Goal: Task Accomplishment & Management: Manage account settings

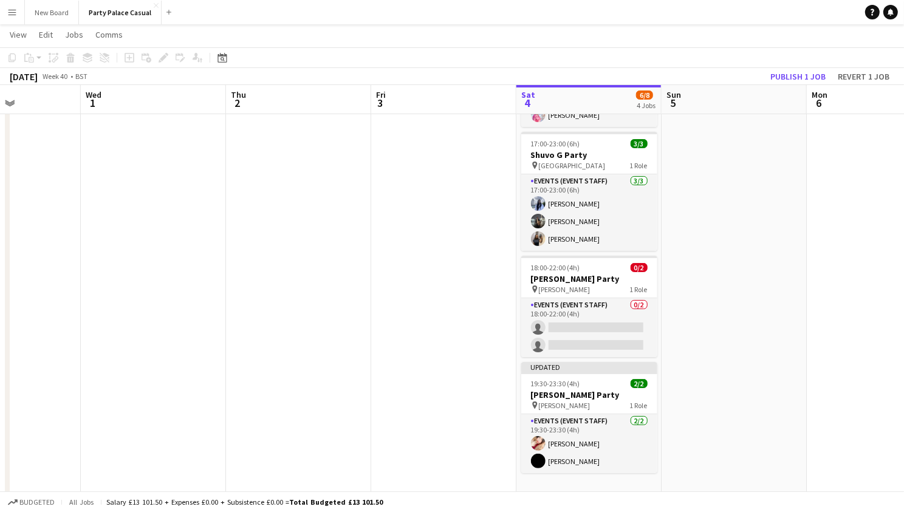
scroll to position [0, 544]
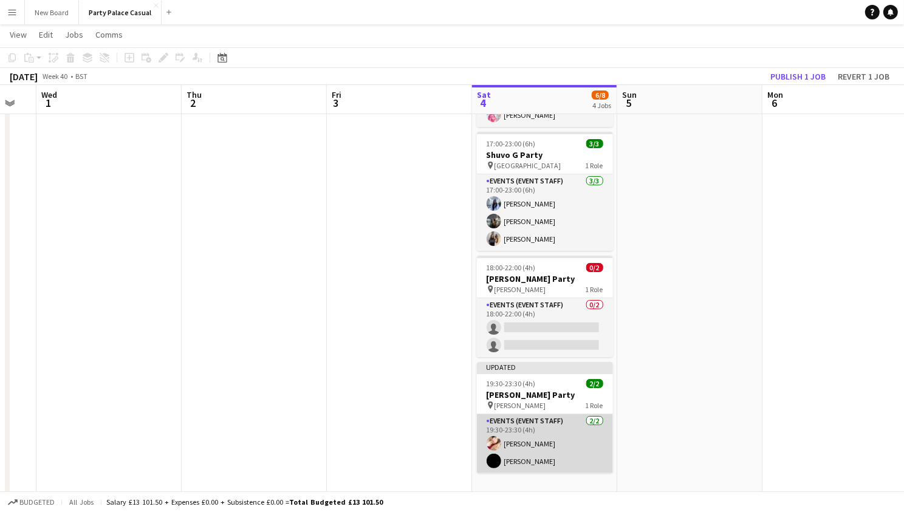
click at [527, 444] on app-card-role "Events (Event Staff) [DATE] 19:30-23:30 (4h) [PERSON_NAME] [PERSON_NAME]" at bounding box center [545, 443] width 136 height 59
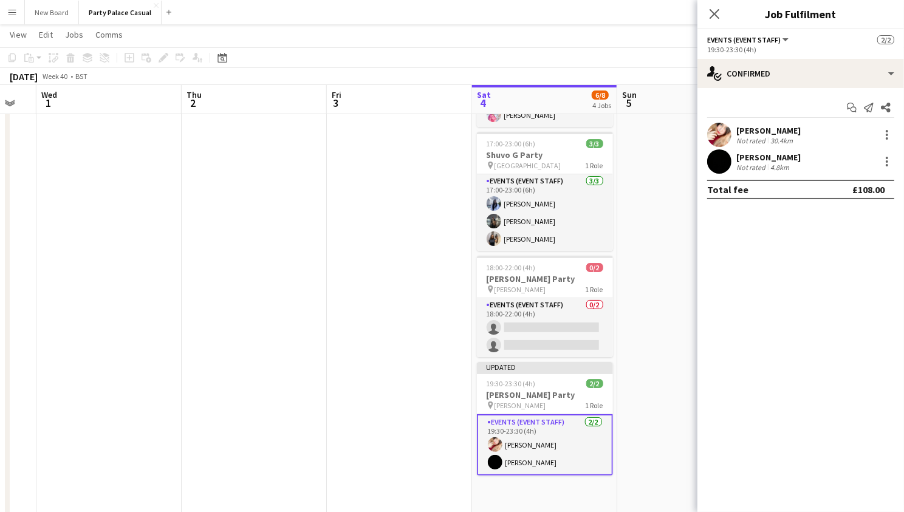
click at [755, 131] on div "[PERSON_NAME]" at bounding box center [768, 130] width 64 height 11
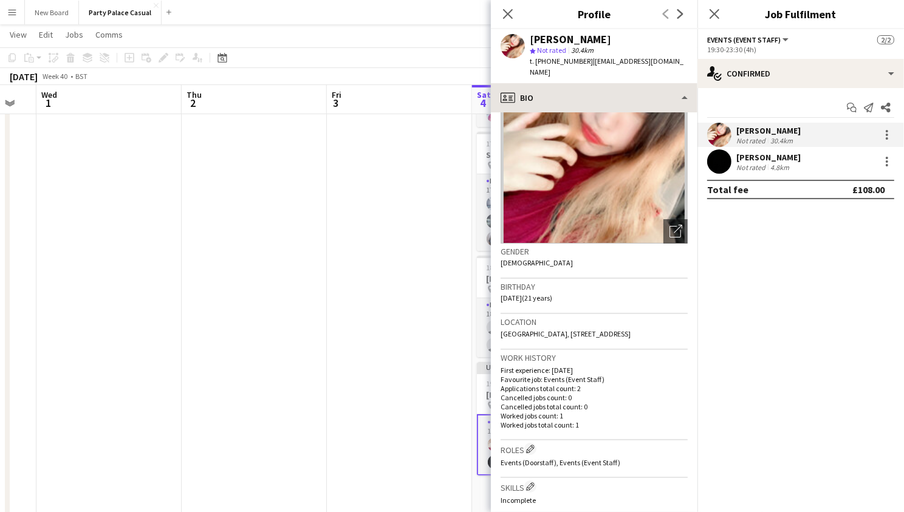
scroll to position [41, 0]
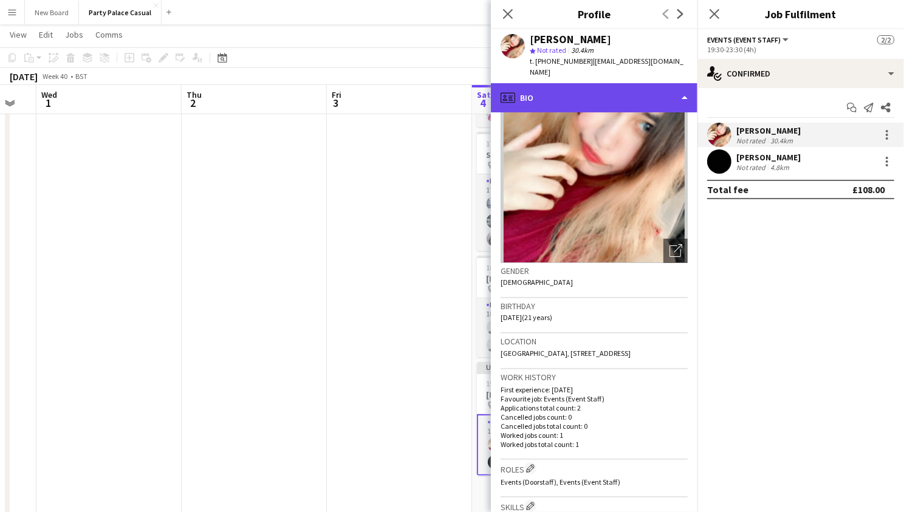
click at [648, 102] on div "profile Bio" at bounding box center [594, 97] width 207 height 29
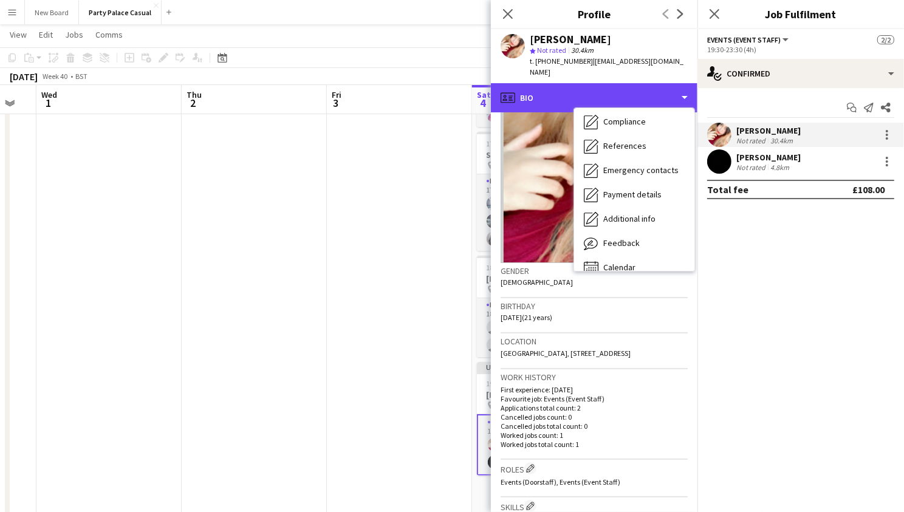
scroll to position [103, 0]
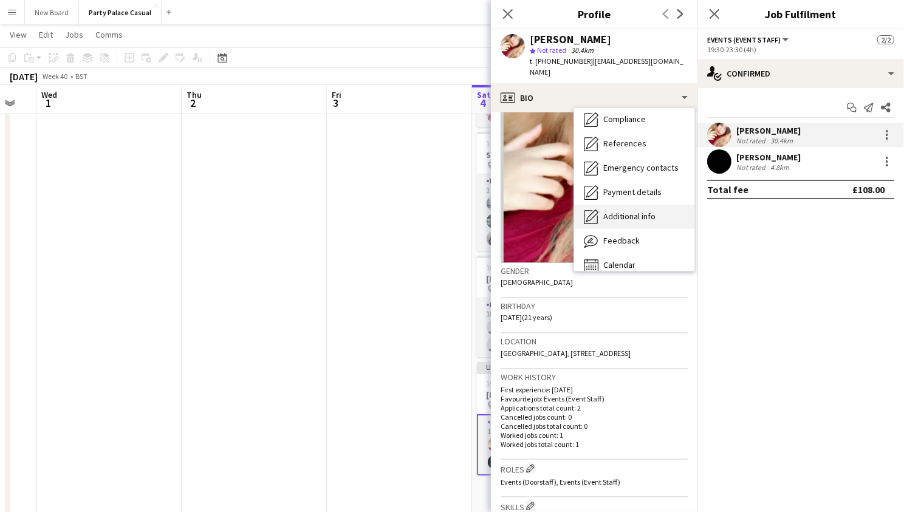
click at [633, 211] on span "Additional info" at bounding box center [629, 216] width 52 height 11
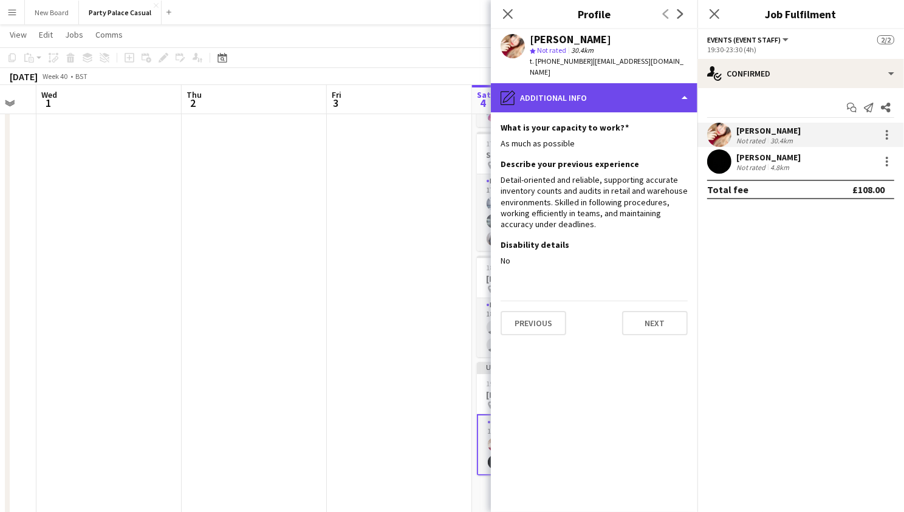
click at [641, 90] on div "pencil4 Additional info" at bounding box center [594, 97] width 207 height 29
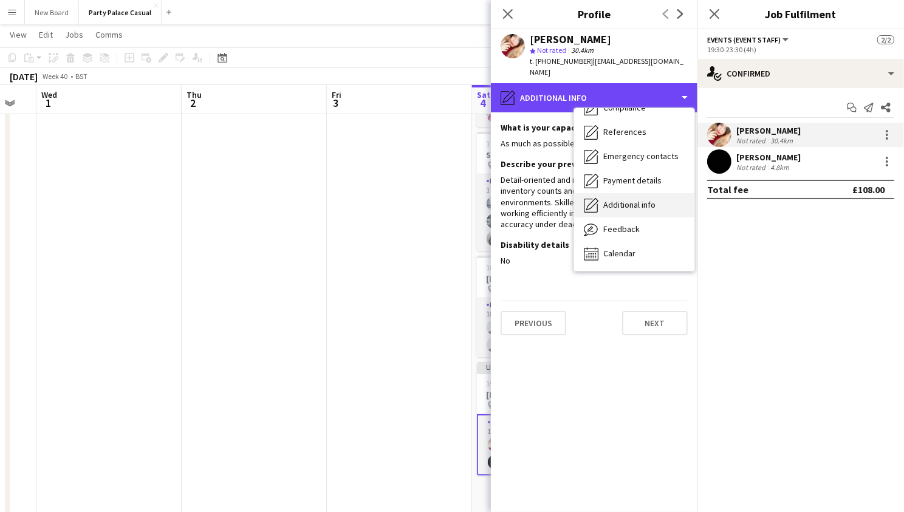
scroll to position [114, 0]
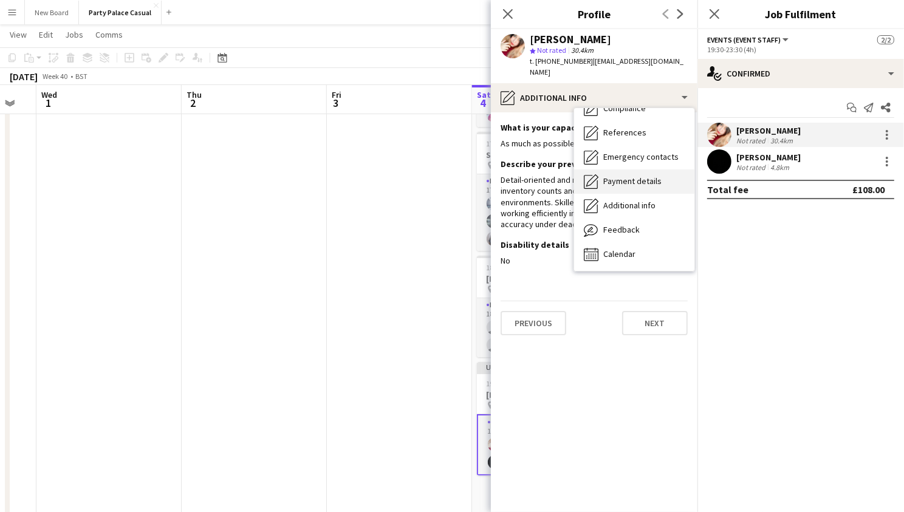
click at [625, 181] on span "Payment details" at bounding box center [632, 181] width 58 height 11
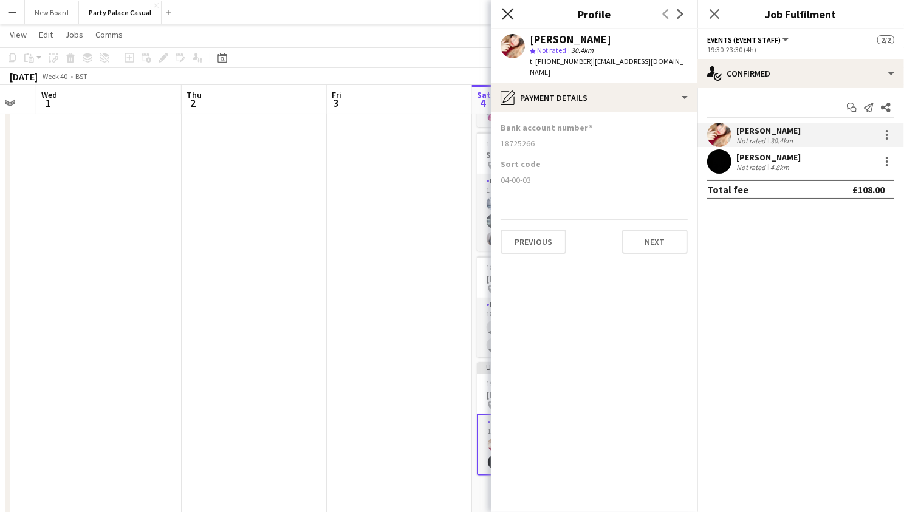
click at [505, 15] on icon "Close pop-in" at bounding box center [508, 14] width 12 height 12
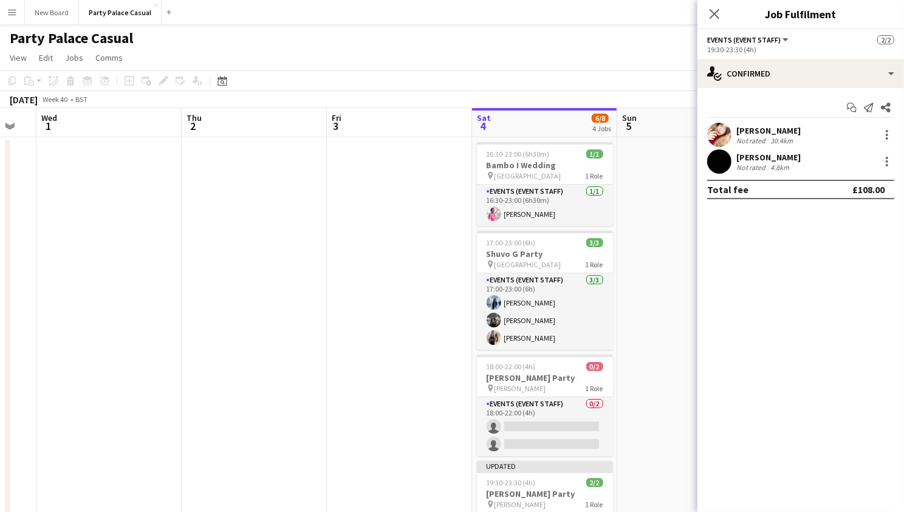
scroll to position [0, 541]
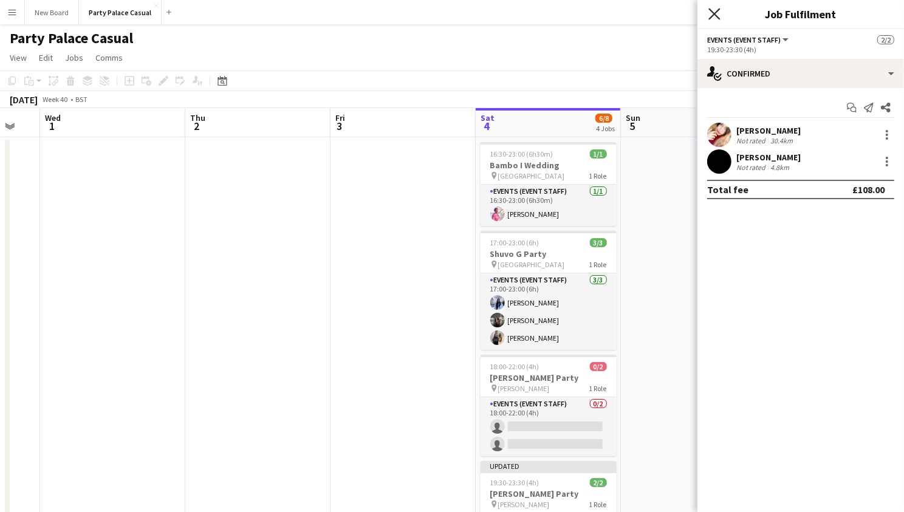
click at [713, 19] on icon "Close pop-in" at bounding box center [714, 14] width 12 height 12
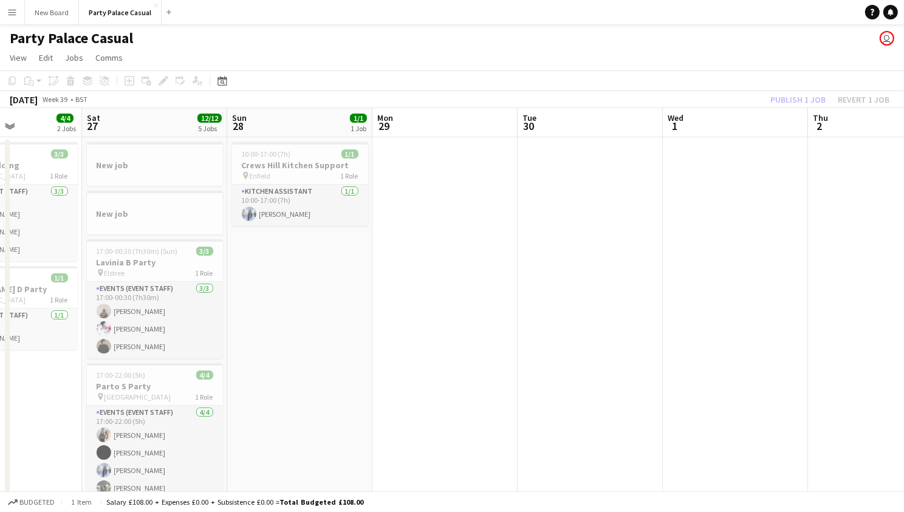
scroll to position [1, 0]
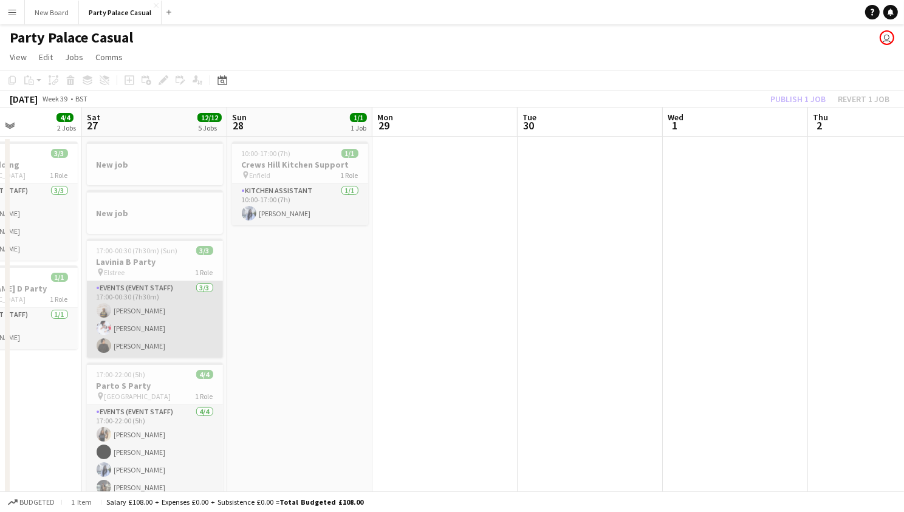
click at [168, 318] on app-card-role "Events (Event Staff) [DATE] 17:00-00:30 (7h30m) [PERSON_NAME] [PERSON_NAME] [PE…" at bounding box center [155, 319] width 136 height 77
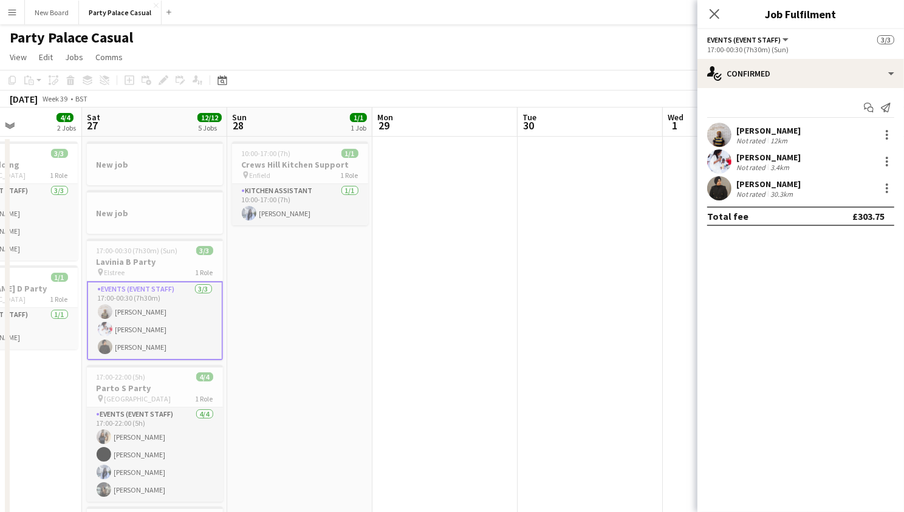
click at [769, 190] on div "30.3km" at bounding box center [781, 194] width 27 height 9
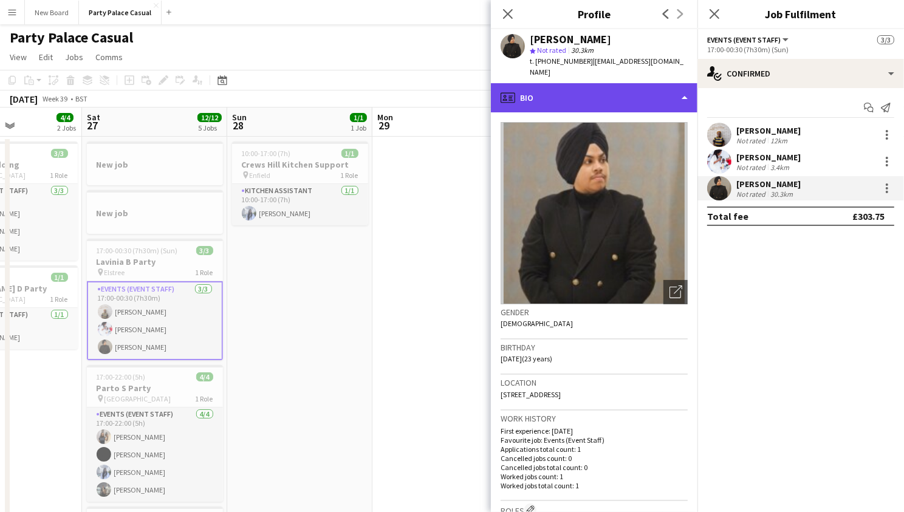
click at [663, 89] on div "profile Bio" at bounding box center [594, 97] width 207 height 29
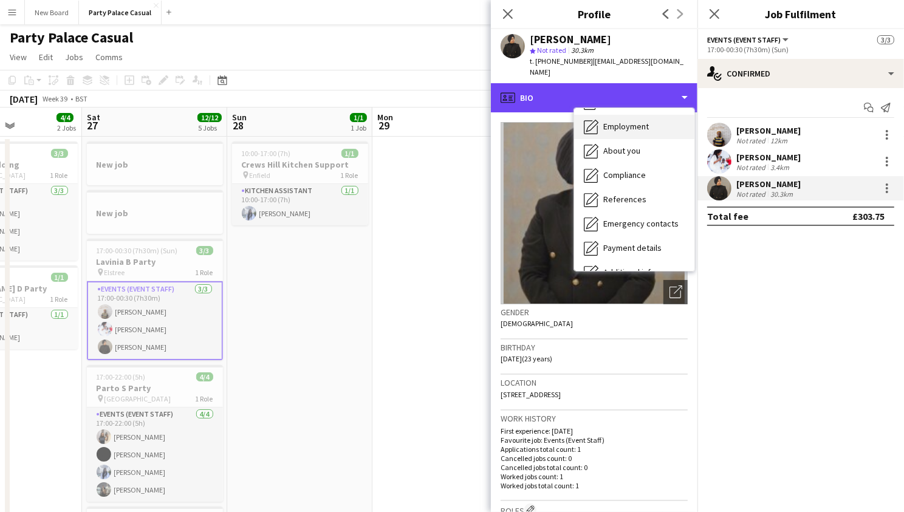
scroll to position [63, 0]
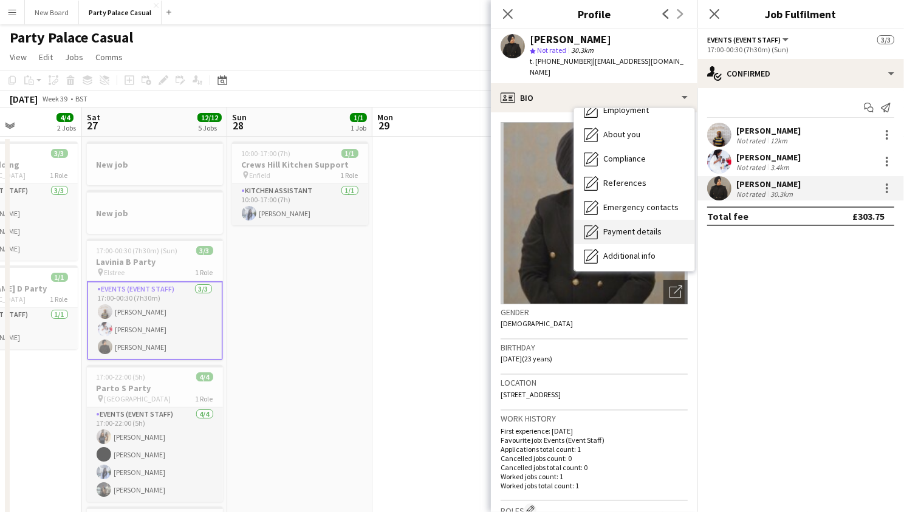
click at [643, 226] on span "Payment details" at bounding box center [632, 231] width 58 height 11
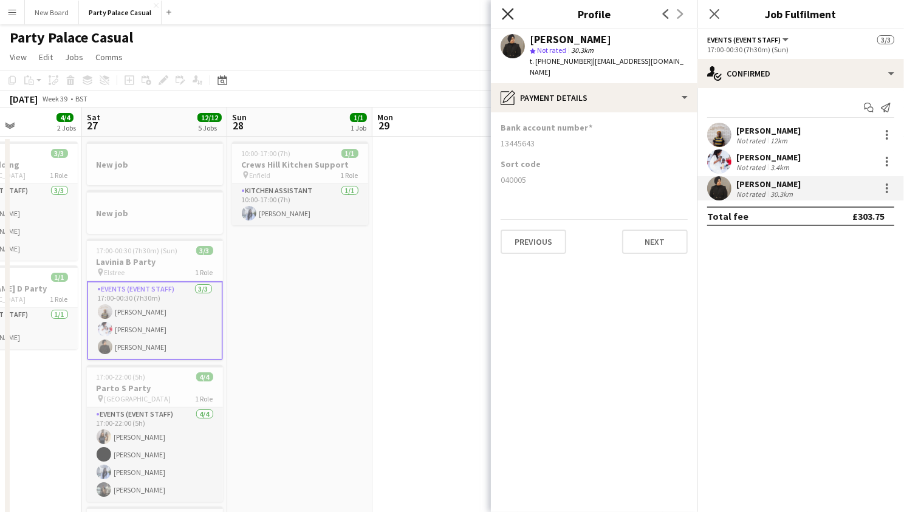
click at [511, 13] on icon "Close pop-in" at bounding box center [508, 14] width 12 height 12
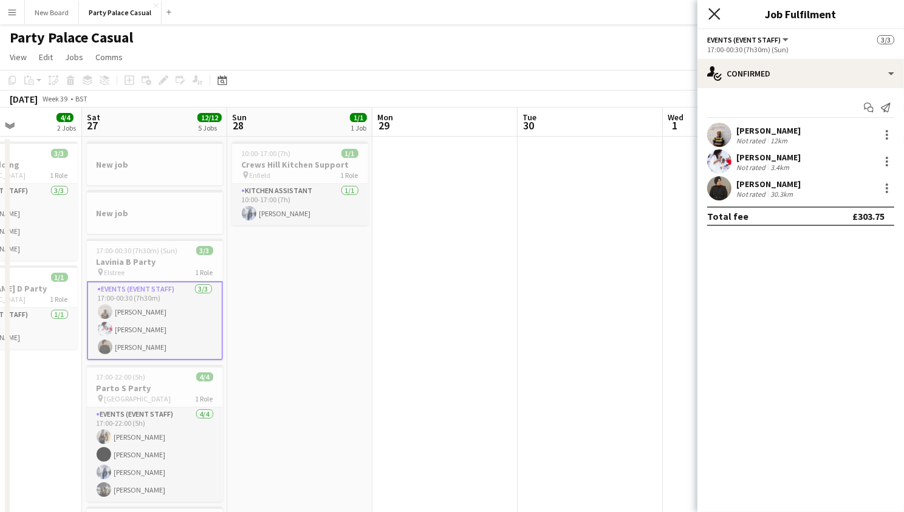
click at [716, 19] on icon "Close pop-in" at bounding box center [714, 14] width 12 height 12
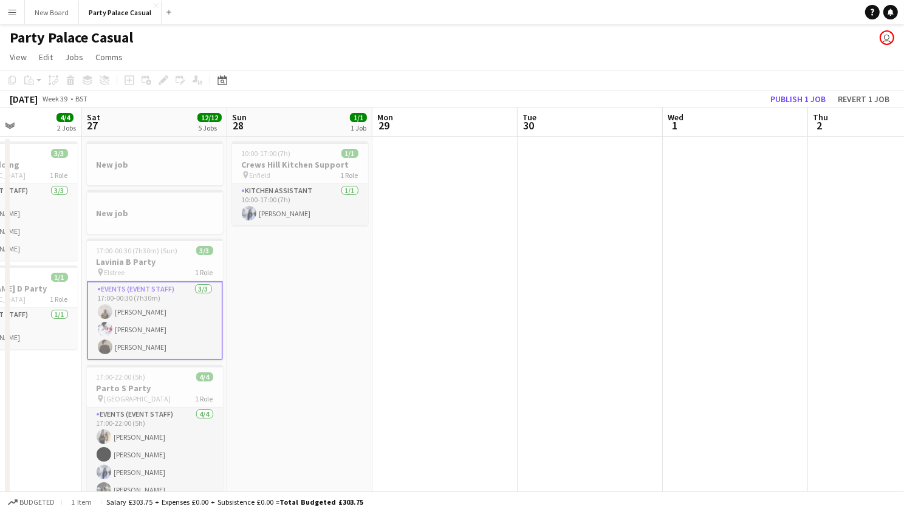
scroll to position [0, 362]
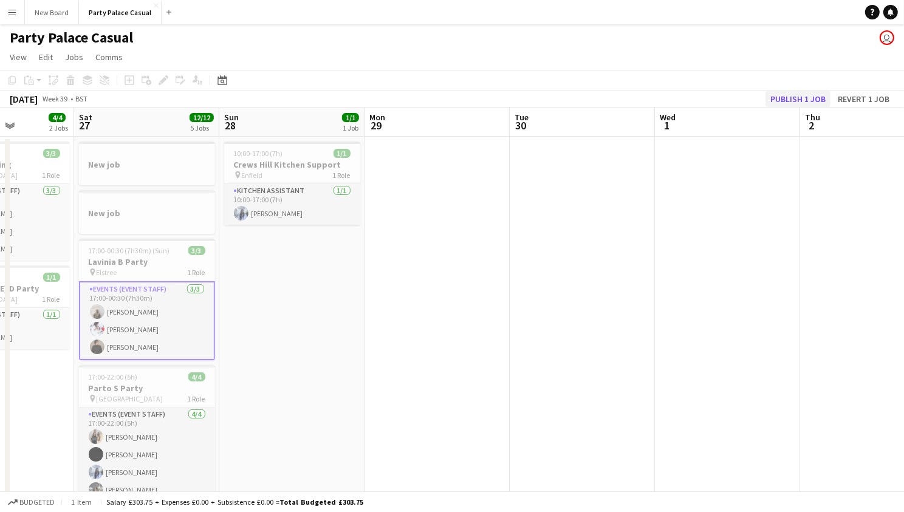
click at [792, 99] on button "Publish 1 job" at bounding box center [798, 99] width 65 height 16
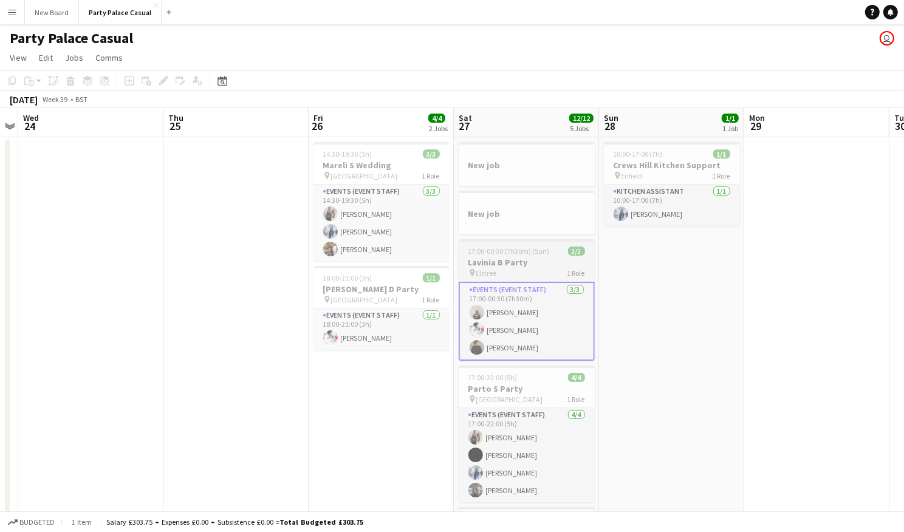
scroll to position [0, 0]
